Goal: Check status: Check status

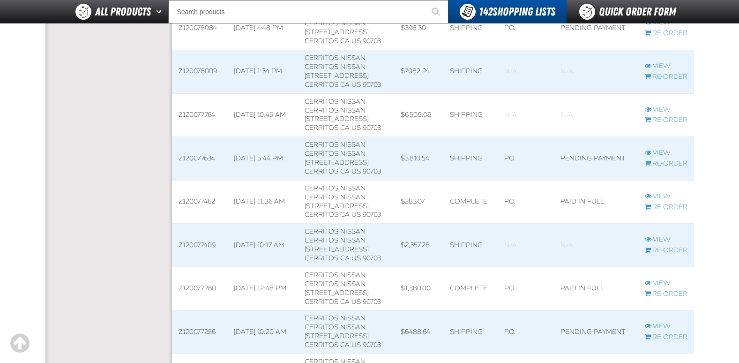
scroll to position [656, 0]
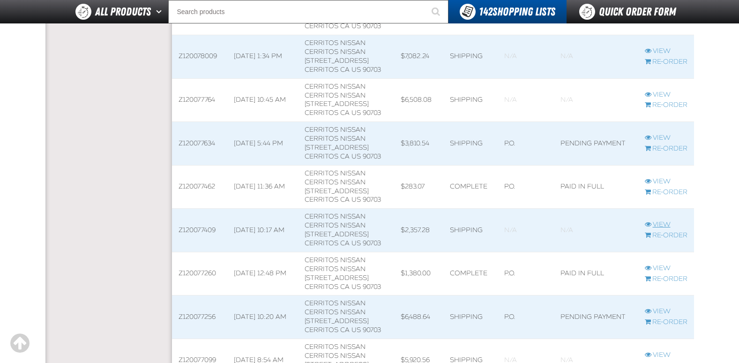
click at [661, 224] on link "View" at bounding box center [666, 224] width 43 height 9
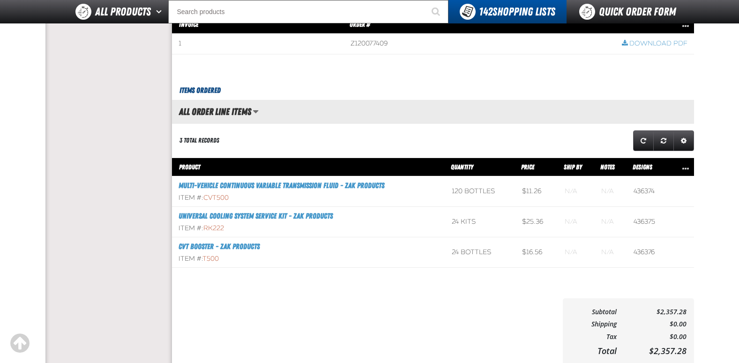
scroll to position [328, 0]
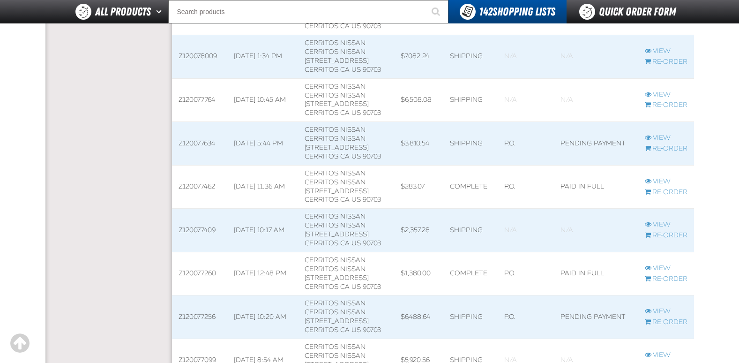
scroll to position [0, 0]
click at [665, 136] on link "View" at bounding box center [666, 138] width 43 height 9
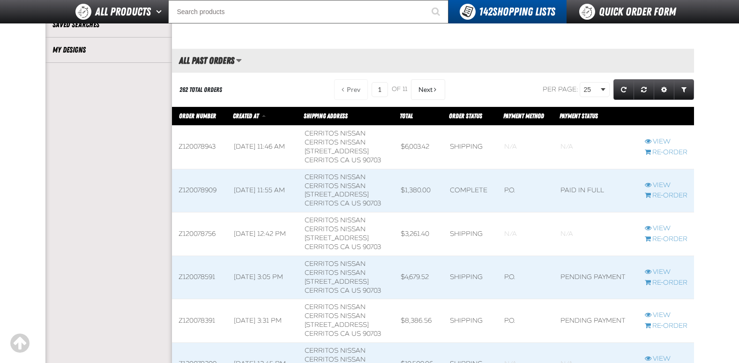
scroll to position [281, 0]
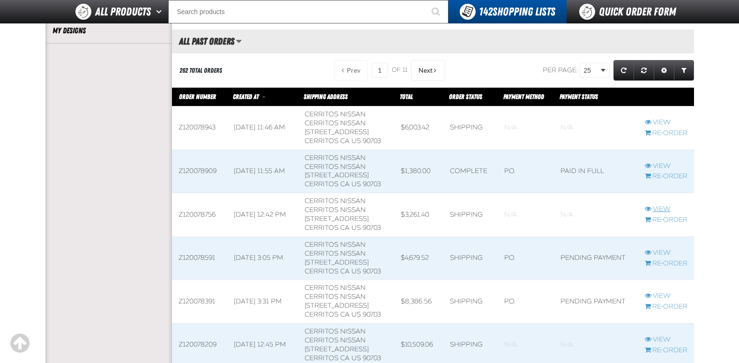
click at [668, 207] on link "View" at bounding box center [666, 209] width 43 height 9
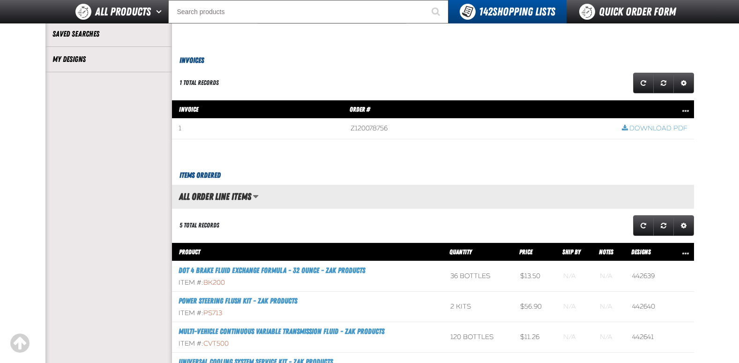
scroll to position [234, 0]
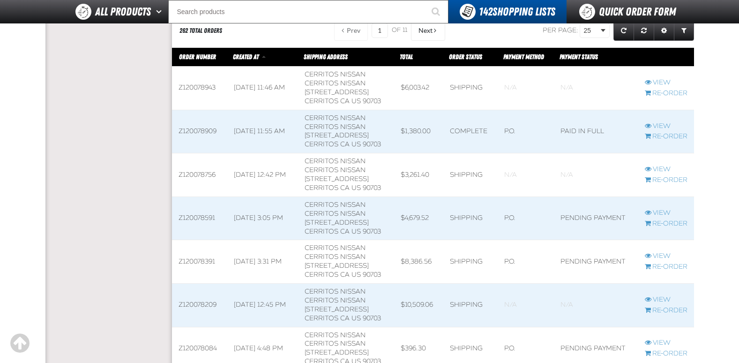
scroll to position [324, 0]
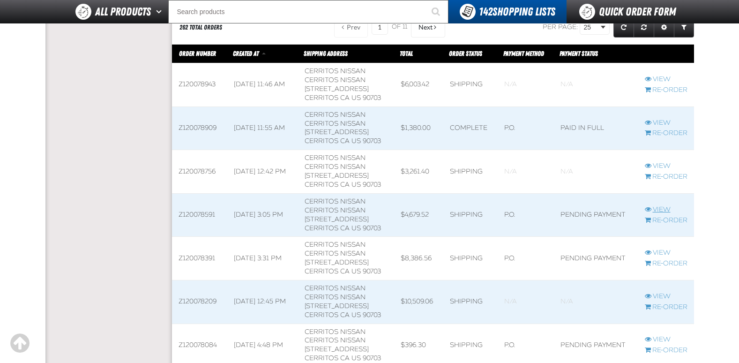
click at [662, 209] on link "View" at bounding box center [666, 209] width 43 height 9
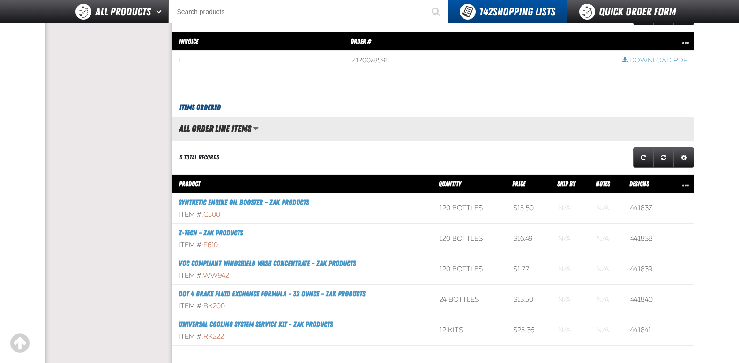
scroll to position [375, 0]
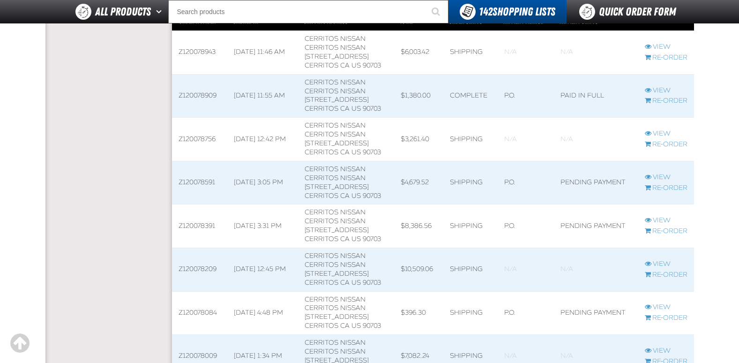
scroll to position [371, 0]
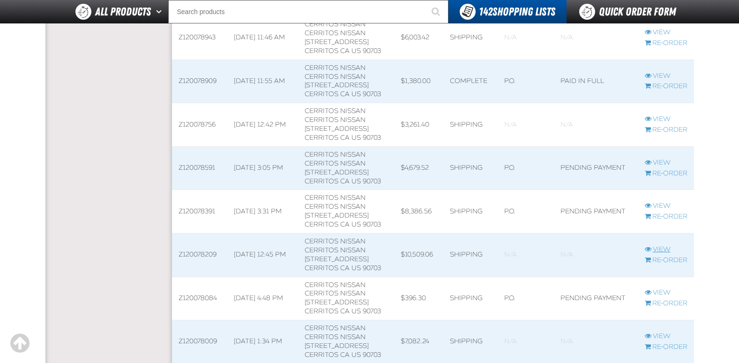
click at [661, 250] on link "View" at bounding box center [666, 249] width 43 height 9
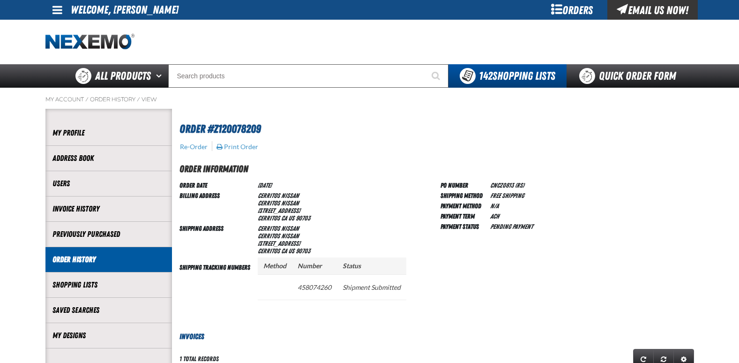
scroll to position [0, 0]
